Goal: Task Accomplishment & Management: Manage account settings

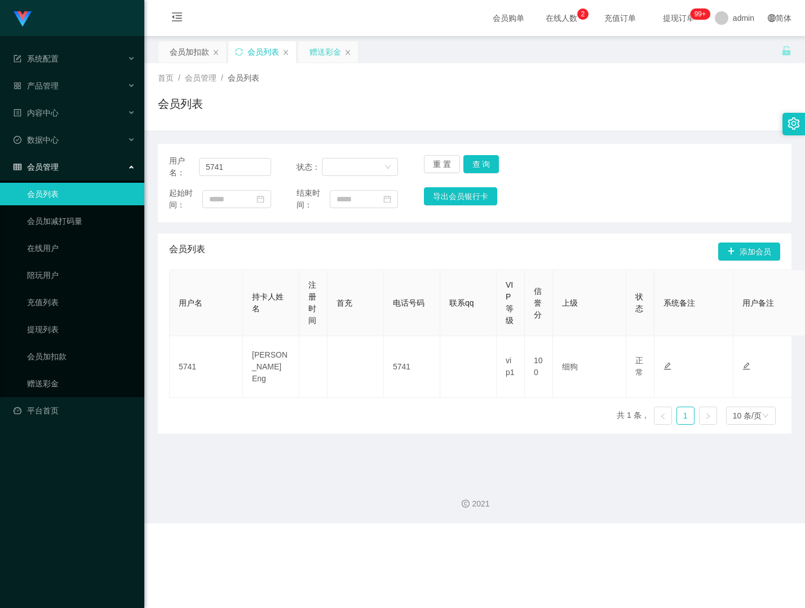
click at [321, 50] on div "赠送彩金" at bounding box center [326, 51] width 32 height 21
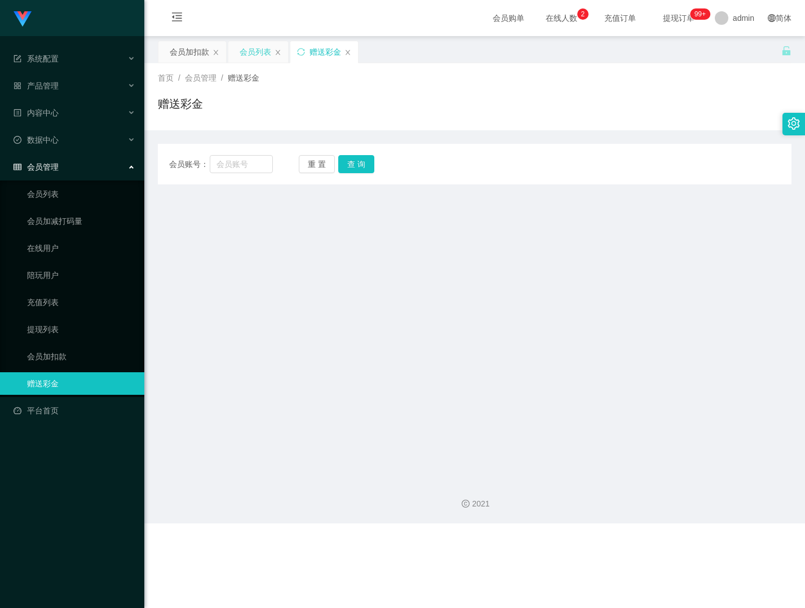
click at [257, 54] on div "会员列表" at bounding box center [256, 51] width 32 height 21
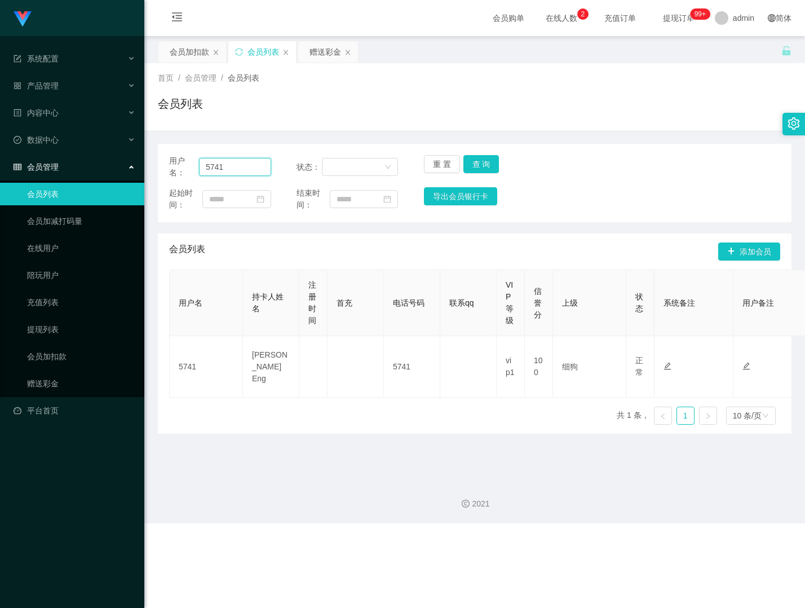
click at [247, 165] on input "5741" at bounding box center [235, 167] width 72 height 18
click at [247, 168] on input "5741" at bounding box center [235, 167] width 72 height 18
paste input "Dadaooo123"
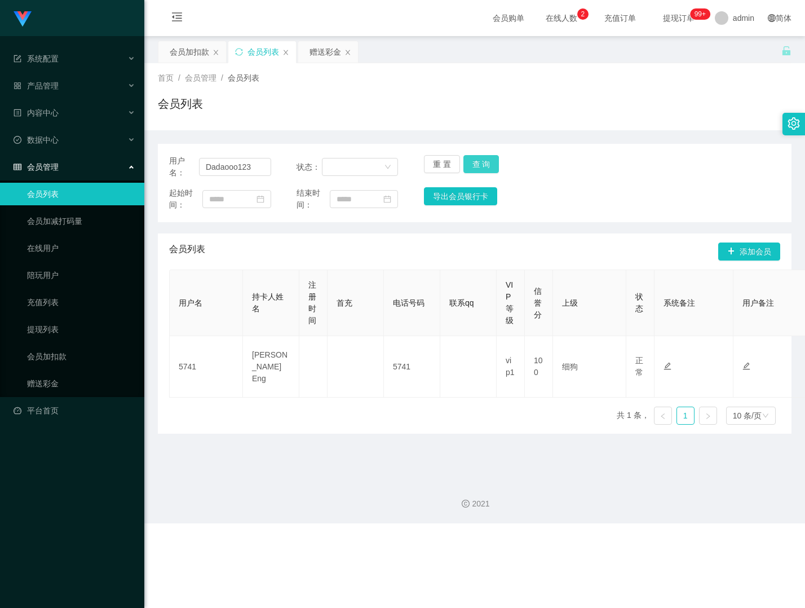
click at [479, 165] on button "查 询" at bounding box center [482, 164] width 36 height 18
click at [256, 172] on input "Dadaooo123" at bounding box center [235, 167] width 72 height 18
paste input "IG"
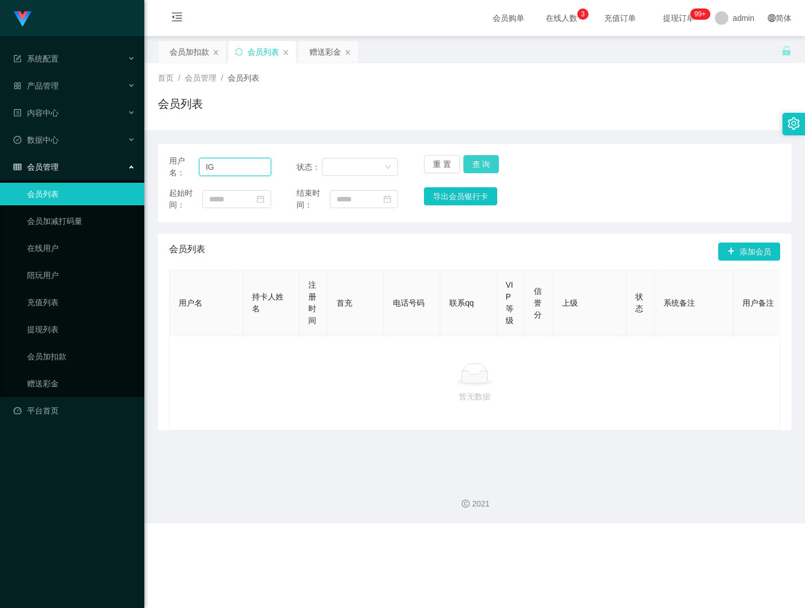
type input "IG"
click at [477, 166] on button "查 询" at bounding box center [482, 164] width 36 height 18
